Goal: Information Seeking & Learning: Learn about a topic

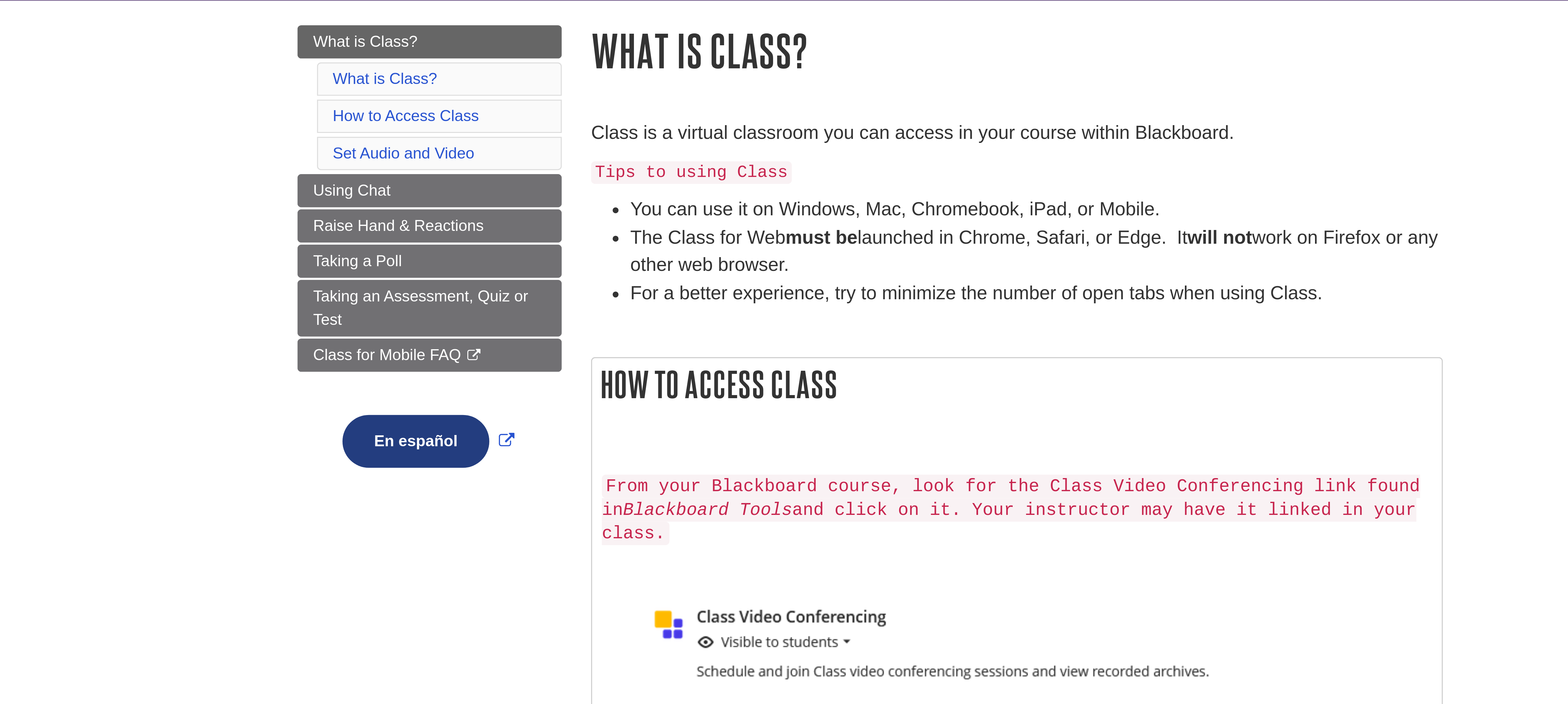
scroll to position [8, 0]
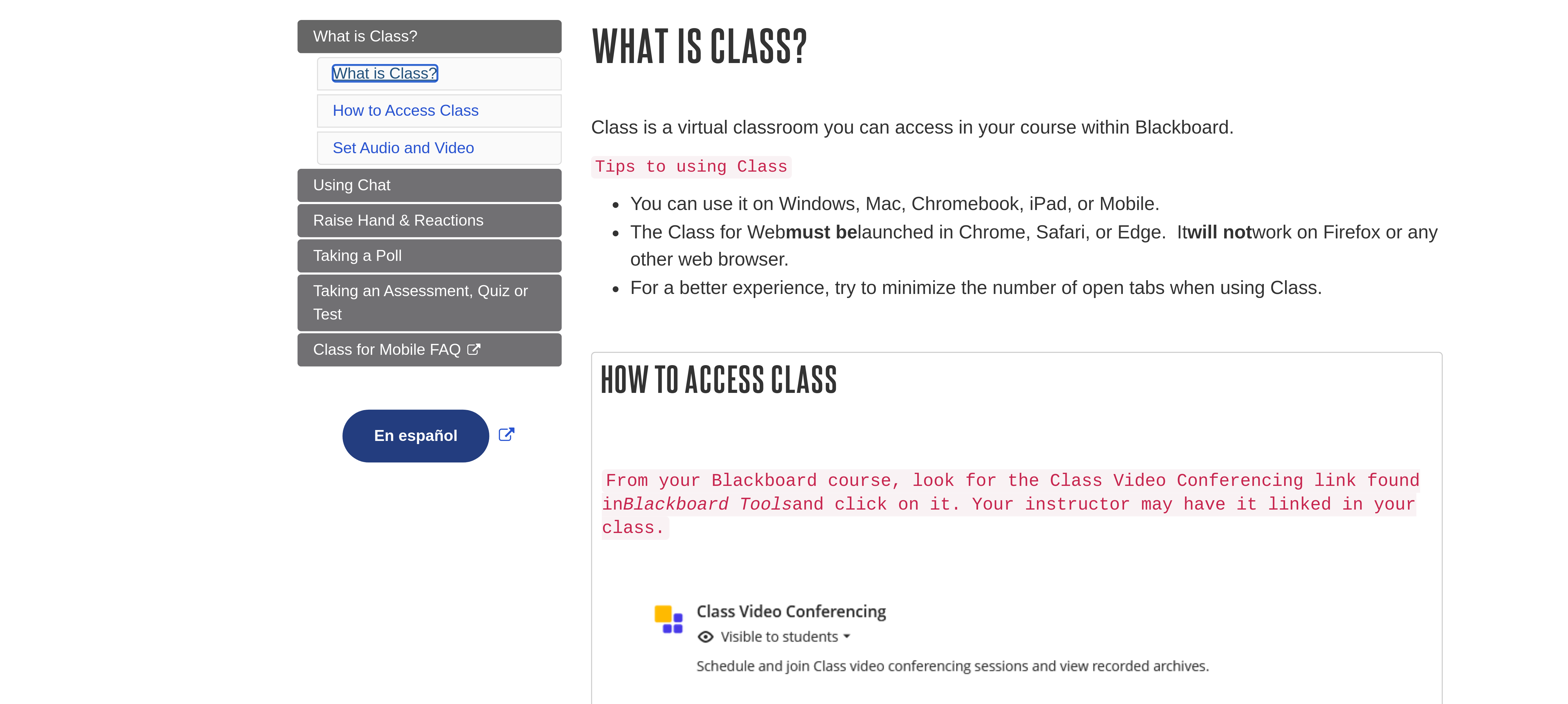
click at [613, 76] on link "What is Class?" at bounding box center [629, 76] width 33 height 6
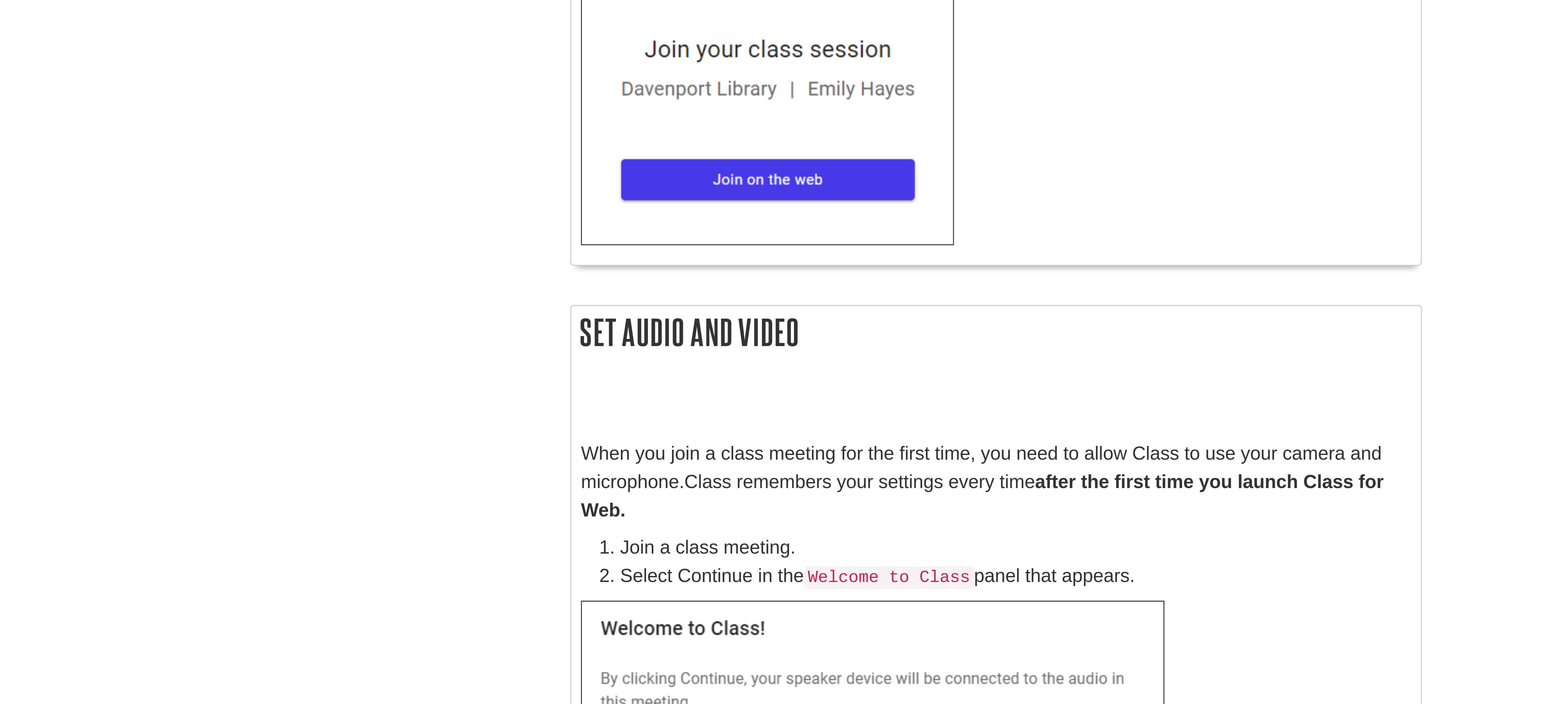
scroll to position [150, 0]
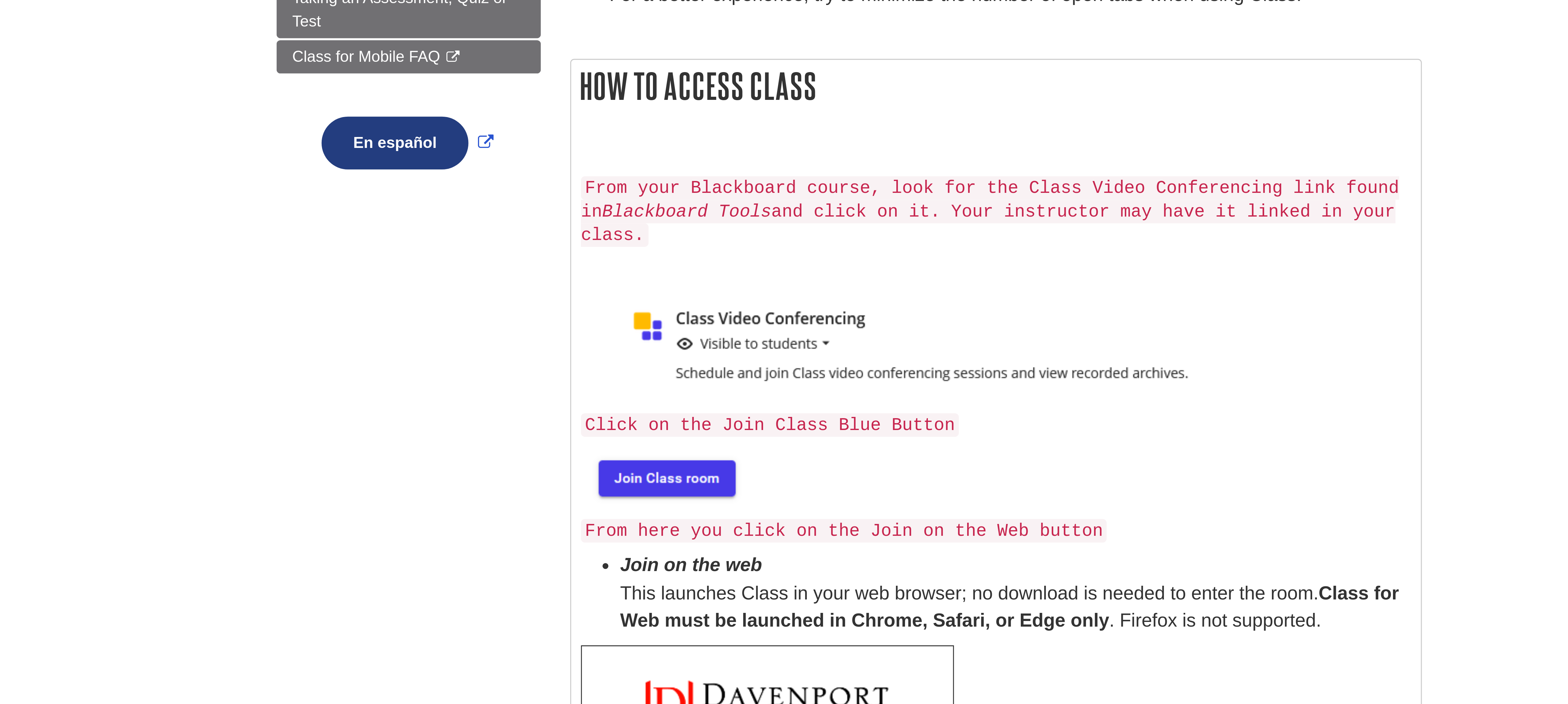
click at [629, 104] on div "Menu What is Class? What is Class? How to Access Class Set Audio and Video Usin…" at bounding box center [784, 258] width 375 height 696
click at [713, 147] on img at bounding box center [725, 157] width 54 height 20
click at [708, 147] on img at bounding box center [725, 157] width 54 height 20
click at [723, 152] on img at bounding box center [725, 157] width 54 height 20
click at [721, 154] on img at bounding box center [725, 157] width 54 height 20
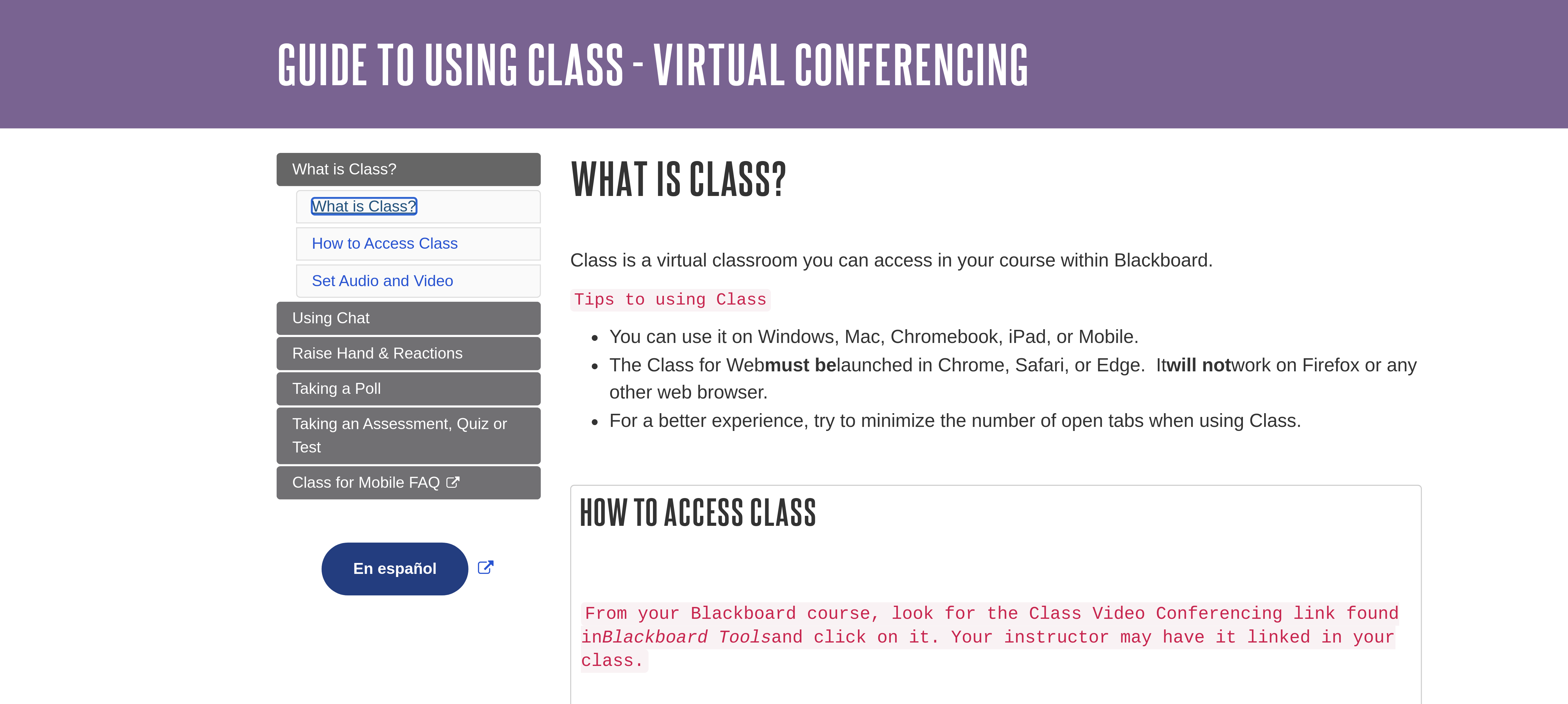
click at [614, 67] on link "What is Class?" at bounding box center [629, 65] width 33 height 6
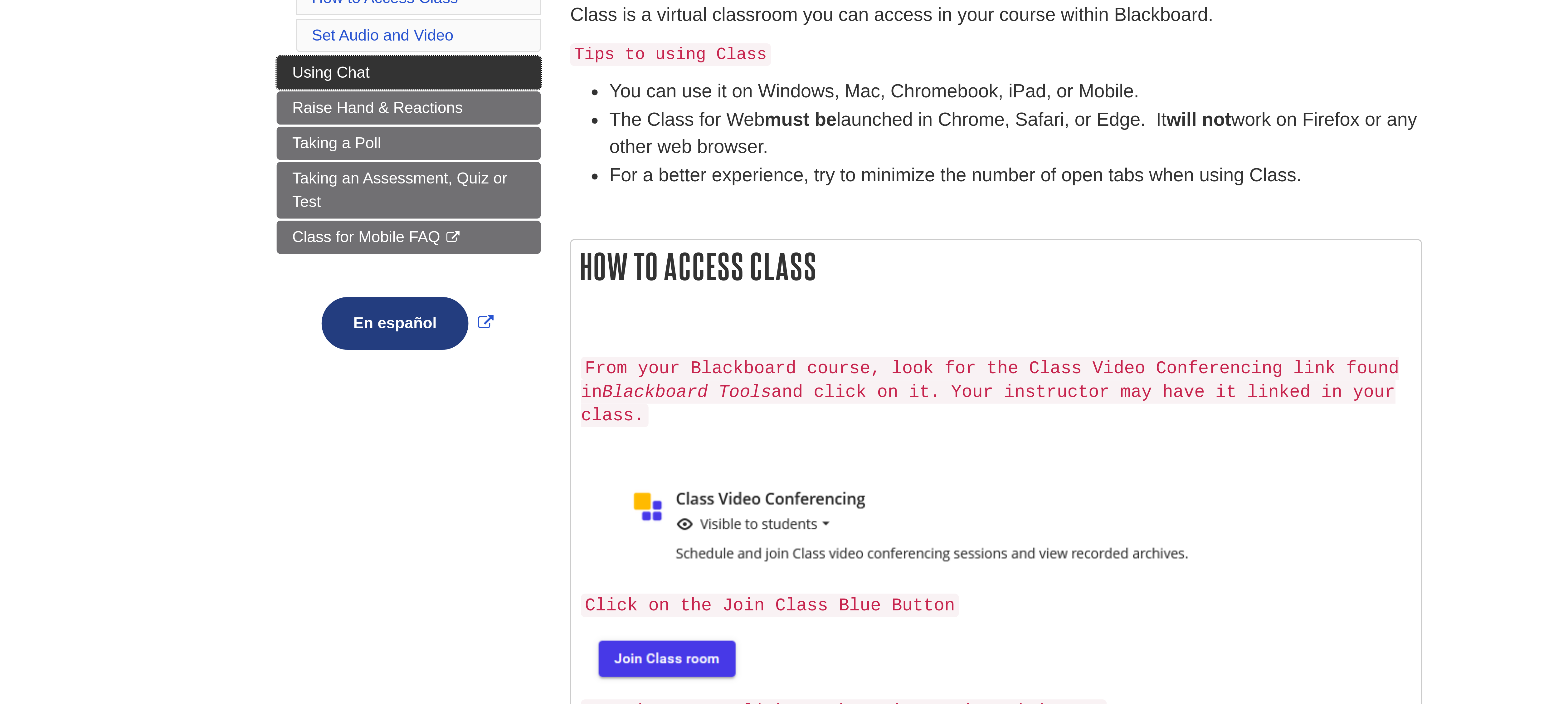
click at [604, 105] on link "Using Chat" at bounding box center [643, 101] width 84 height 10
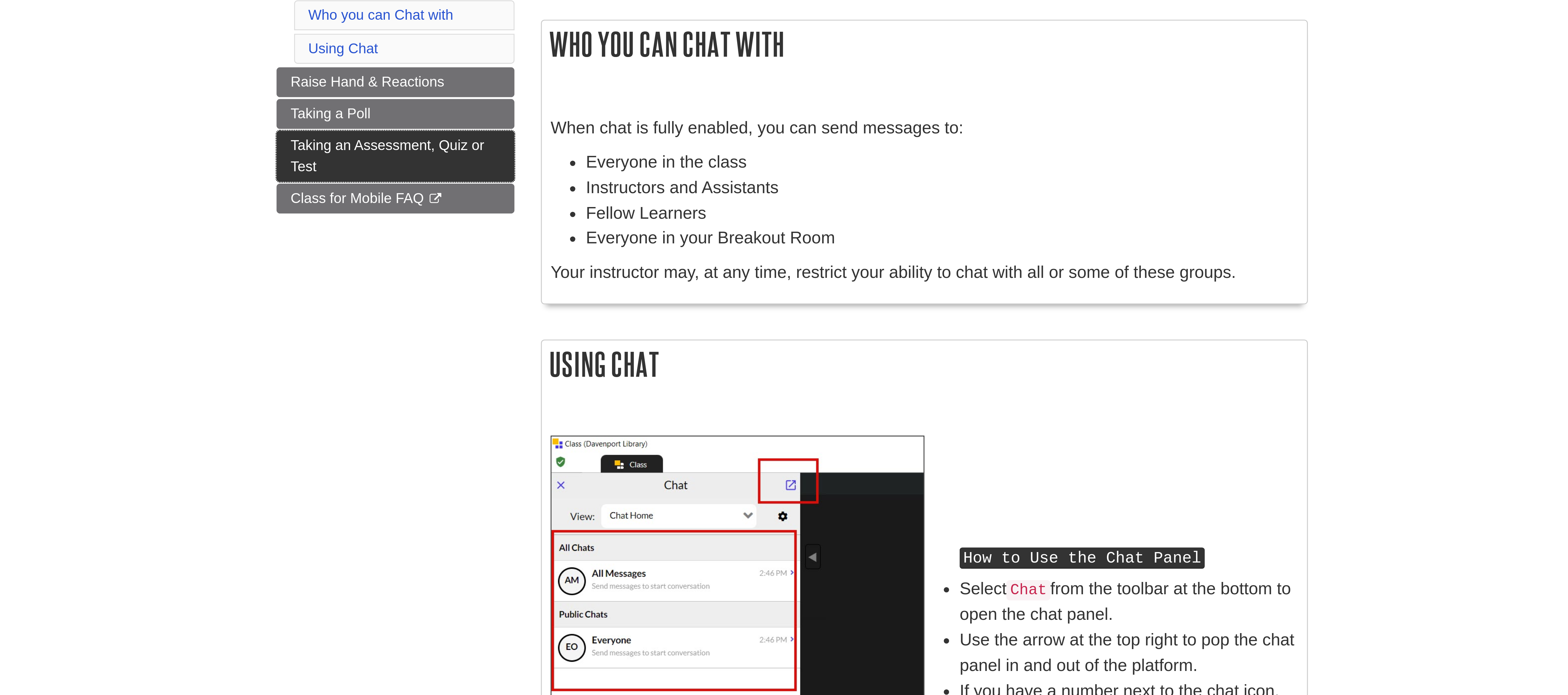
click at [624, 151] on link "Taking an Assessment, Quiz or Test" at bounding box center [645, 144] width 83 height 18
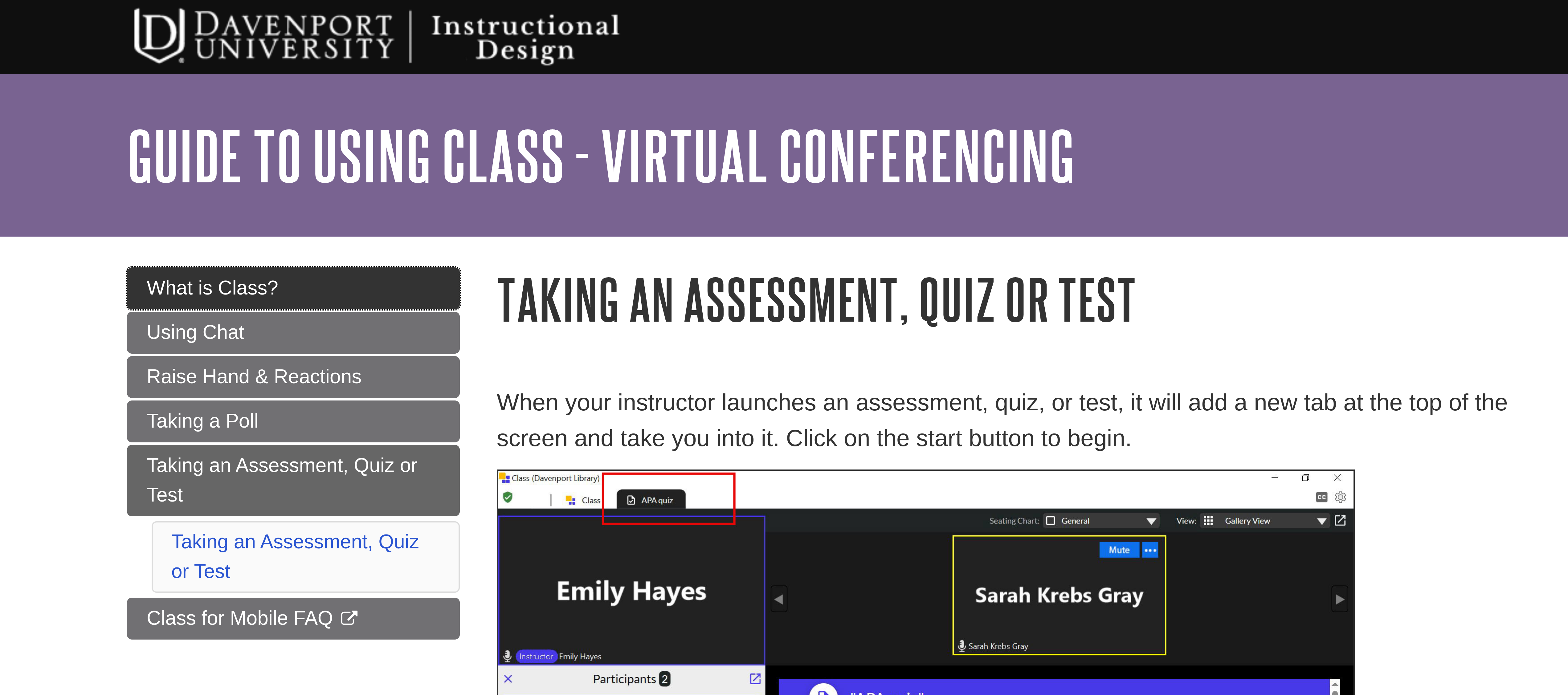
click at [622, 74] on span "What is Class?" at bounding box center [625, 72] width 33 height 5
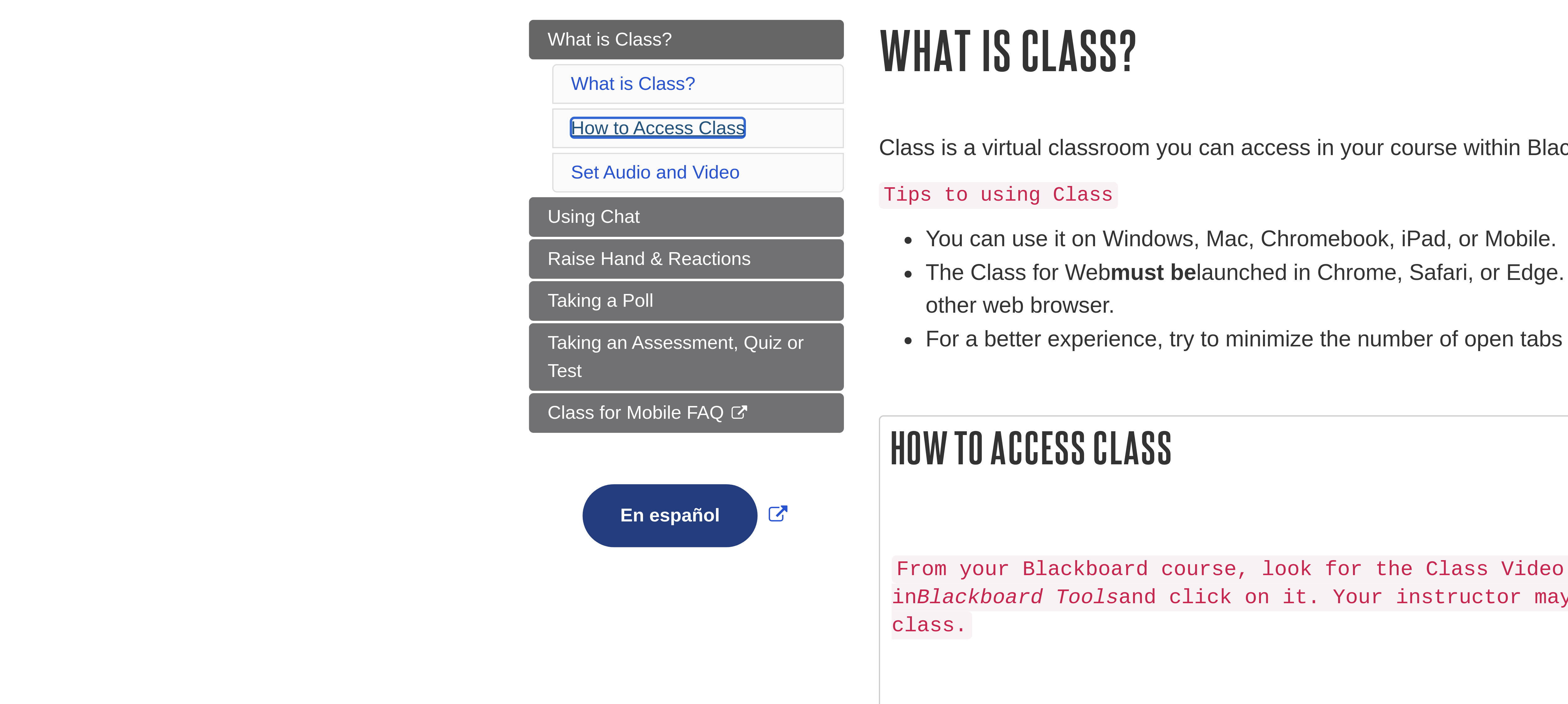
click at [622, 98] on link "How to Access Class" at bounding box center [635, 96] width 46 height 6
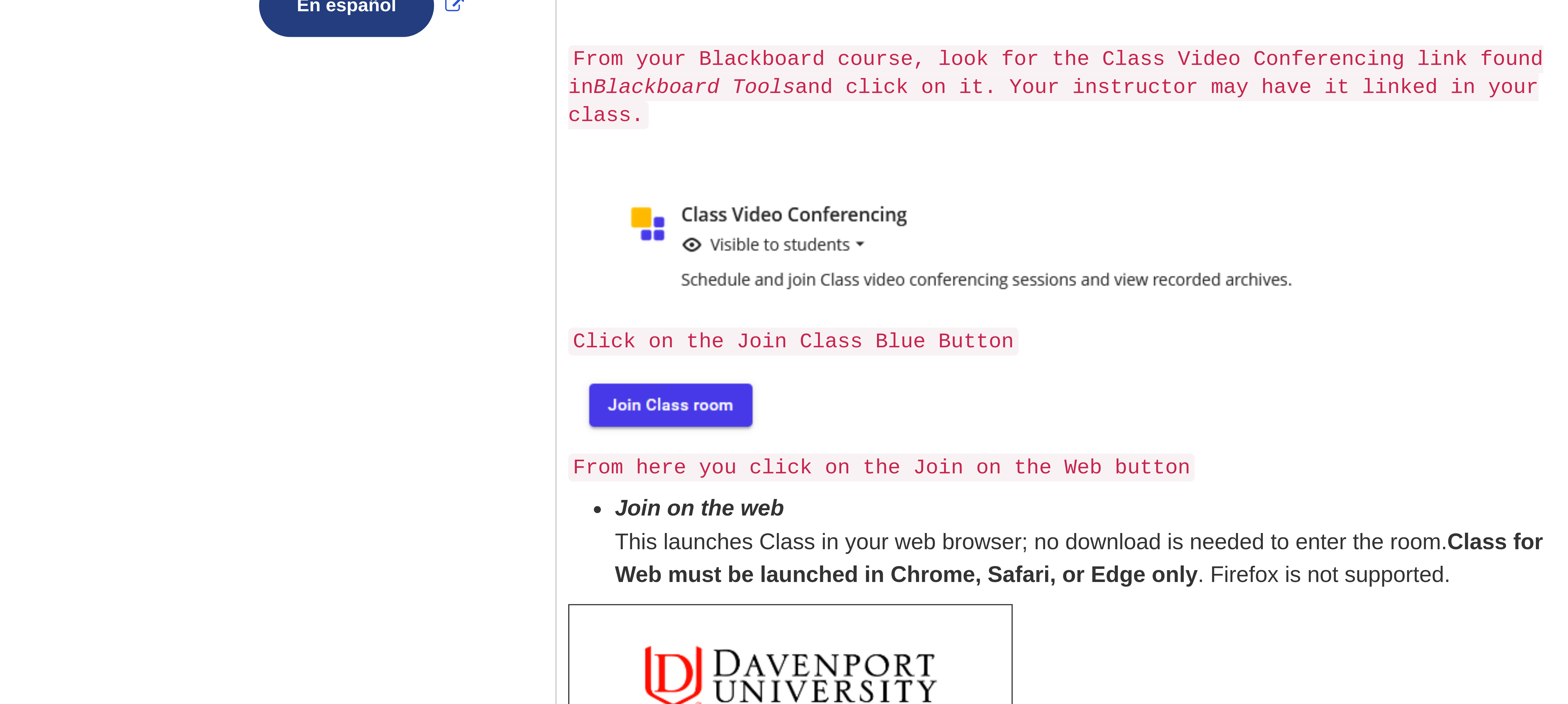
click at [709, 300] on img at bounding box center [725, 306] width 54 height 20
click at [713, 299] on img at bounding box center [725, 306] width 54 height 20
